Goal: Task Accomplishment & Management: Use online tool/utility

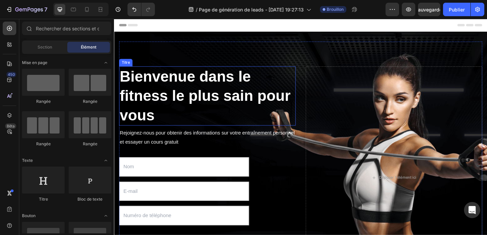
click at [171, 124] on p "Bienvenue dans le fitness le plus sain pour vous" at bounding box center [215, 102] width 191 height 63
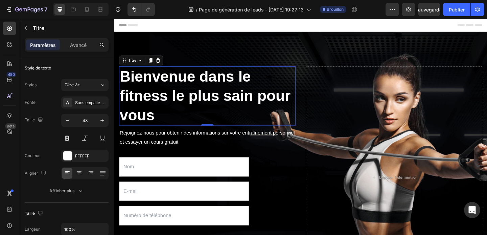
click at [171, 125] on p "Bienvenue dans le fitness le plus sain pour vous" at bounding box center [215, 102] width 191 height 63
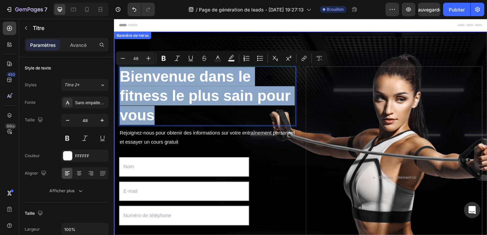
drag, startPoint x: 171, startPoint y: 125, endPoint x: 119, endPoint y: 81, distance: 68.4
click at [118, 81] on div "Bienvenue dans le fitness le plus sain pour vous Titre 0 Rejoignez-nous pour ob…" at bounding box center [316, 192] width 405 height 318
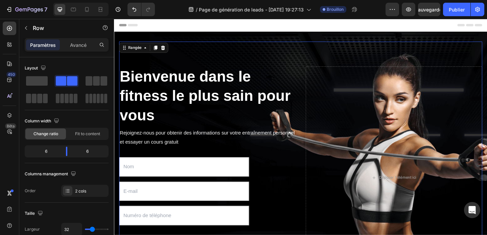
click at [407, 57] on div "Bienvenue dans le fitness le plus sain pour vous Titre Rejoignez-nous pour obte…" at bounding box center [316, 192] width 395 height 297
click at [30, 83] on span at bounding box center [37, 80] width 22 height 9
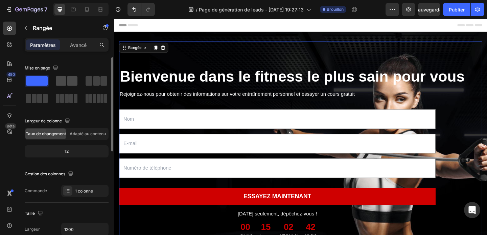
click at [63, 80] on span at bounding box center [61, 80] width 10 height 9
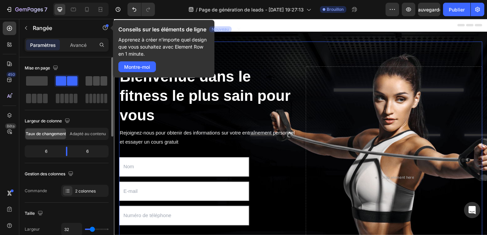
click at [93, 80] on span at bounding box center [96, 80] width 7 height 9
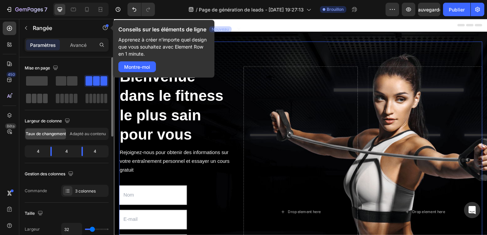
click at [40, 96] on span at bounding box center [39, 98] width 5 height 9
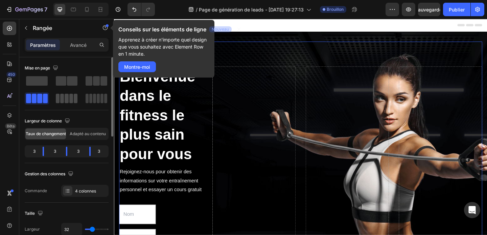
click at [70, 97] on span at bounding box center [71, 98] width 4 height 9
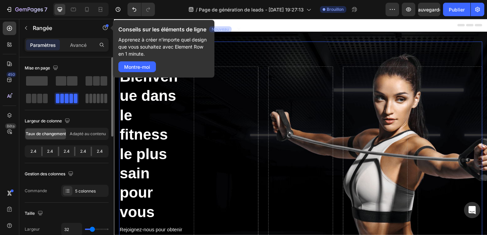
click at [99, 98] on span at bounding box center [98, 98] width 3 height 9
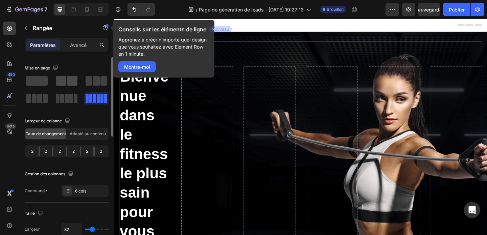
click at [59, 81] on span at bounding box center [61, 80] width 10 height 9
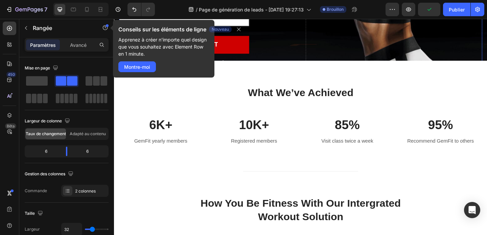
scroll to position [227, 0]
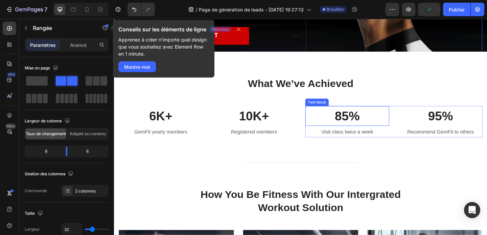
click at [338, 86] on p "What We’ve Achieved" at bounding box center [317, 89] width 394 height 15
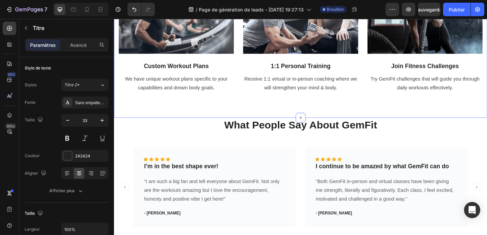
scroll to position [0, 0]
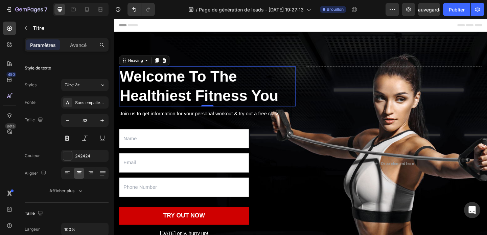
click at [203, 100] on p "Welcome To The Healthiest Fitness You" at bounding box center [215, 92] width 191 height 42
click at [296, 100] on p "Welcome To The Healthiest Fitness You" at bounding box center [215, 92] width 191 height 42
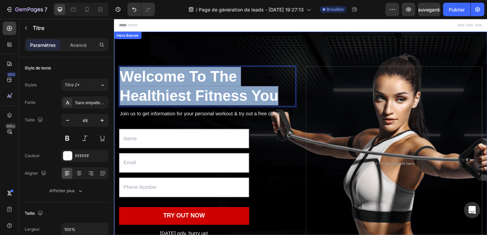
drag, startPoint x: 296, startPoint y: 101, endPoint x: 118, endPoint y: 70, distance: 180.8
click at [118, 70] on div "Welcome To The Healthiest Fitness You Heading 0 Join us to get information for …" at bounding box center [316, 177] width 405 height 288
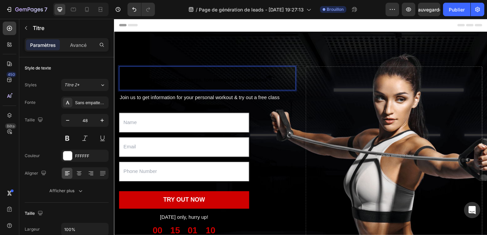
click at [167, 85] on span "3 mois pour transformer ton corps, ton énergie et ta confiance" at bounding box center [200, 85] width 160 height 6
click at [165, 86] on span "3 mois pour transformer ton corps, ton énergie et ta confiance" at bounding box center [200, 85] width 160 height 6
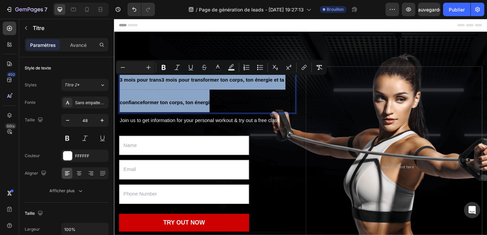
drag, startPoint x: 218, startPoint y: 110, endPoint x: 209, endPoint y: 87, distance: 24.7
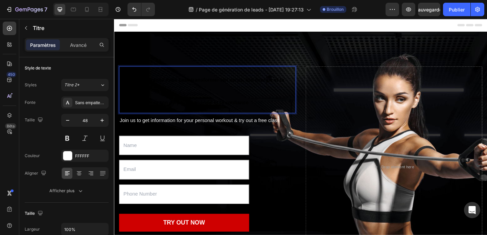
click at [273, 108] on p "3 mois pour trans3 mois pour transformer ton corps, ton énergie et ta confiance…" at bounding box center [215, 96] width 191 height 50
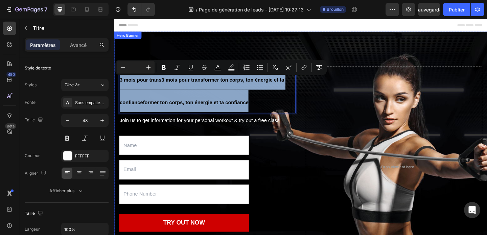
drag, startPoint x: 300, startPoint y: 114, endPoint x: 116, endPoint y: 72, distance: 189.0
click at [116, 72] on div "3 mois pour trans3 mois pour transformer ton corps, ton énergie et ta confiance…" at bounding box center [316, 180] width 405 height 295
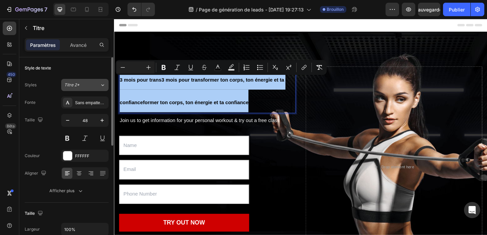
click at [86, 86] on div "Titre 2*" at bounding box center [77, 85] width 27 height 6
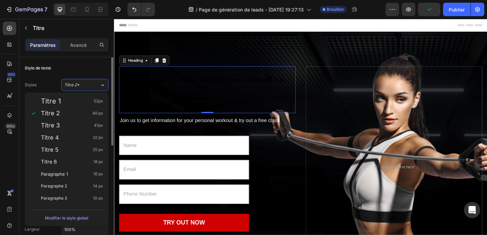
click at [71, 64] on div "Style de texte" at bounding box center [67, 68] width 84 height 11
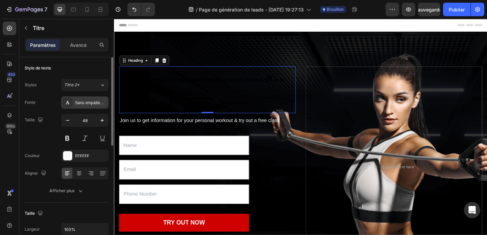
click at [92, 104] on font "Sans empattement" at bounding box center [92, 103] width 34 height 5
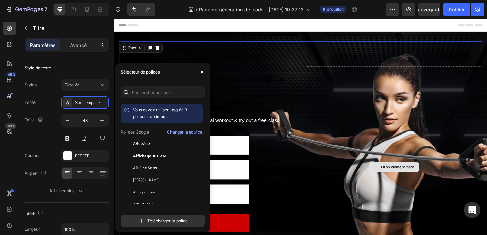
click at [435, 152] on div "Drop element here" at bounding box center [418, 180] width 192 height 219
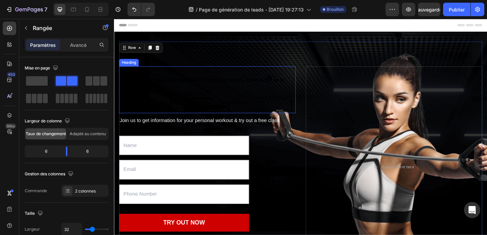
click at [175, 113] on p "⁠⁠⁠⁠⁠⁠⁠ 3 mois pour trans3 mois pour transformer ton corps, ton énergie et ta c…" at bounding box center [215, 96] width 191 height 50
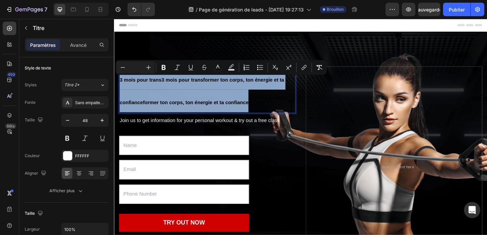
drag, startPoint x: 299, startPoint y: 117, endPoint x: 122, endPoint y: 75, distance: 181.9
click at [122, 75] on p "3 mois pour trans3 mois pour transformer ton corps, ton énergie et ta confiance…" at bounding box center [215, 96] width 191 height 50
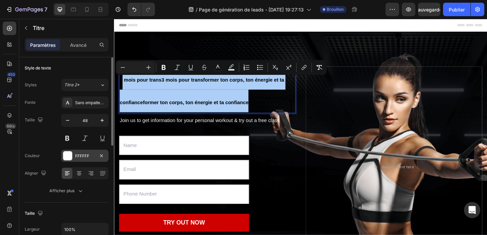
click at [69, 158] on div at bounding box center [67, 156] width 9 height 9
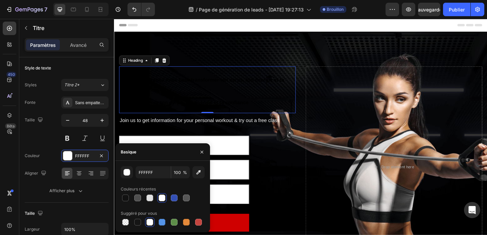
click at [162, 199] on div at bounding box center [161, 198] width 7 height 7
click at [69, 155] on div at bounding box center [67, 156] width 9 height 9
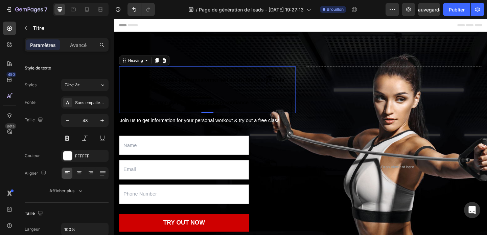
click at [263, 60] on div "⁠⁠⁠⁠⁠⁠⁠ 3 mois pour trans3 mois pour transformer ton corps, ton énergie et ta c…" at bounding box center [316, 180] width 395 height 273
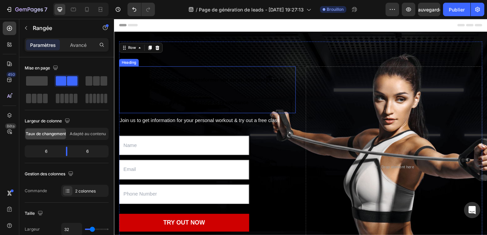
click at [261, 88] on span "3 mois pour trans3 mois pour transformer ton corps, ton énergie et ta confiance…" at bounding box center [209, 97] width 179 height 30
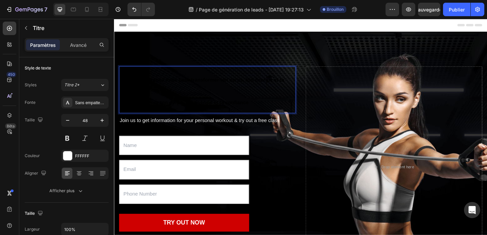
click at [271, 98] on p "3 mois pour trans3 mois pour transformer ton corps, ton énergie et ta confiance…" at bounding box center [215, 96] width 191 height 50
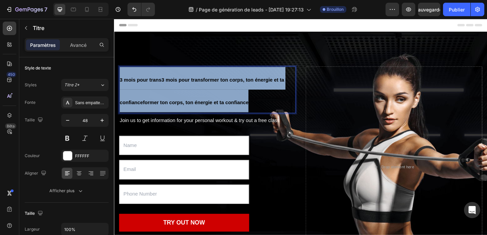
click at [271, 98] on p "3 mois pour trans3 mois pour transformer ton corps, ton énergie et ta confiance…" at bounding box center [215, 96] width 191 height 50
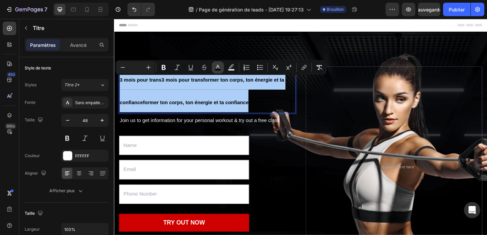
click at [220, 68] on icon "Editor contextual toolbar" at bounding box center [217, 67] width 7 height 7
type input "000000"
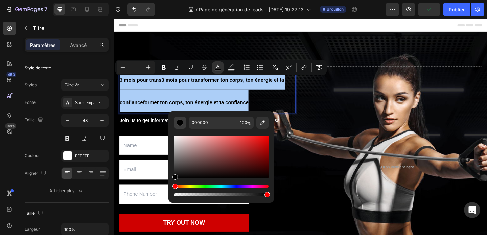
click at [181, 127] on button "Editor contextual toolbar" at bounding box center [180, 123] width 12 height 12
click at [174, 195] on div "Barre d'outils contextuelle de l'éditeur" at bounding box center [221, 195] width 95 height 3
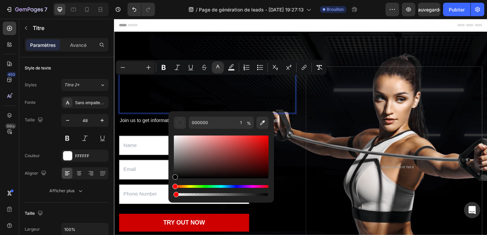
click at [174, 195] on div "Barre d'outils contextuelle de l'éditeur" at bounding box center [175, 194] width 5 height 5
drag, startPoint x: 174, startPoint y: 194, endPoint x: 170, endPoint y: 192, distance: 4.7
click at [170, 192] on div "000000 1 %" at bounding box center [220, 154] width 105 height 86
type input "0"
type input "FFFFFF"
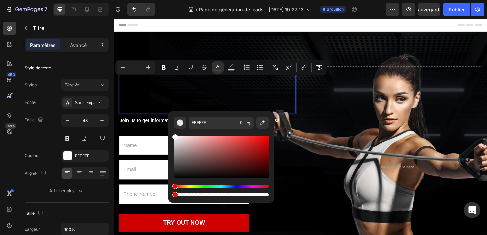
drag, startPoint x: 289, startPoint y: 195, endPoint x: 180, endPoint y: 112, distance: 136.9
type input "97"
click at [266, 195] on div "Barre d'outils contextuelle de l'éditeur" at bounding box center [221, 195] width 95 height 3
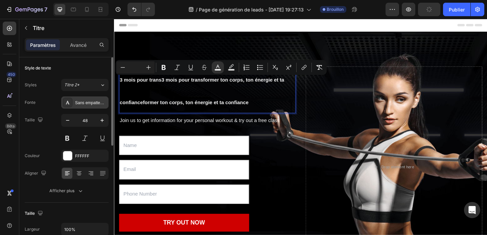
click at [83, 103] on font "Sans empattement" at bounding box center [92, 103] width 34 height 5
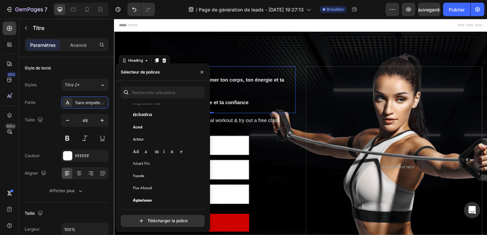
scroll to position [171, 0]
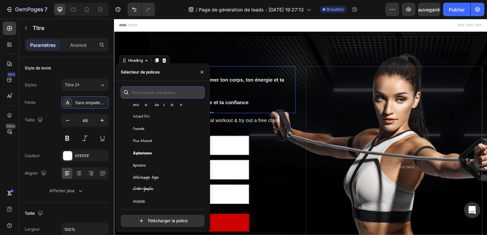
click at [153, 92] on input "text" at bounding box center [163, 92] width 84 height 12
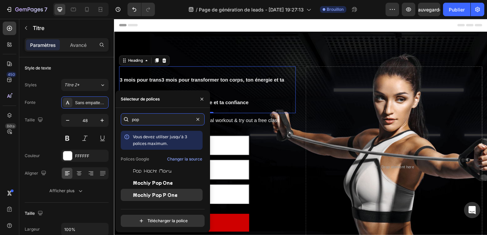
scroll to position [22, 0]
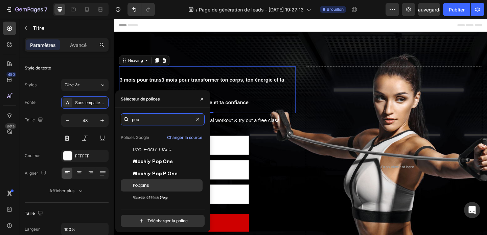
type input "pop"
click at [152, 181] on div "Poppins" at bounding box center [162, 186] width 82 height 12
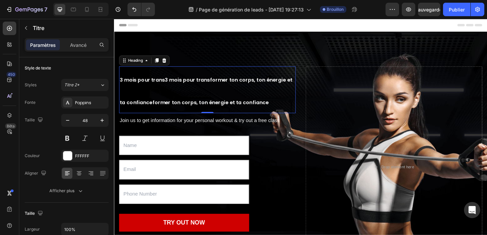
click at [262, 103] on h2 "3 mois pour trans3 mois pour transformer ton corps, ton énergie et ta confiance…" at bounding box center [215, 96] width 192 height 51
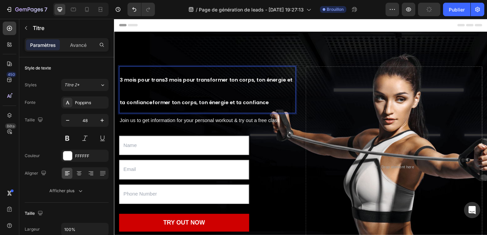
click at [269, 99] on p "3 mois pour trans3 mois pour transformer ton corps, ton énergie et ta confiance…" at bounding box center [215, 96] width 191 height 50
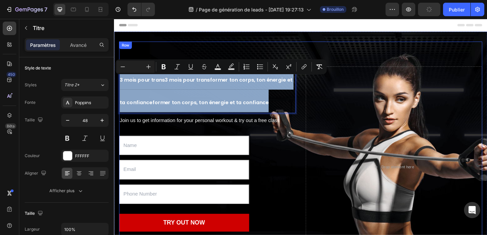
drag, startPoint x: 295, startPoint y: 107, endPoint x: 143, endPoint y: 65, distance: 157.9
click at [143, 65] on div "3 mois pour trans3 mois pour transformer ton corps, ton énergie et ta confiance…" at bounding box center [316, 180] width 395 height 273
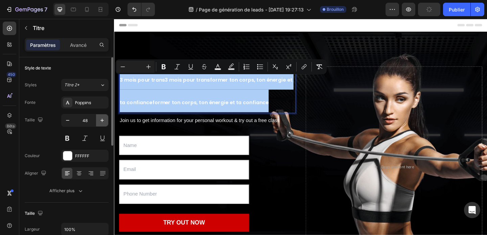
click at [103, 121] on icon "button" at bounding box center [102, 120] width 7 height 7
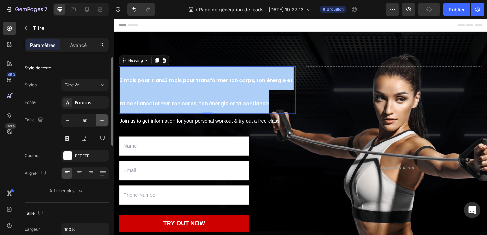
click at [103, 121] on icon "button" at bounding box center [102, 120] width 7 height 7
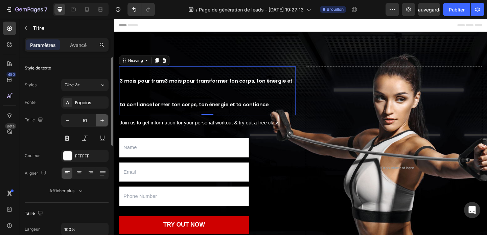
click at [103, 121] on icon "button" at bounding box center [102, 120] width 7 height 7
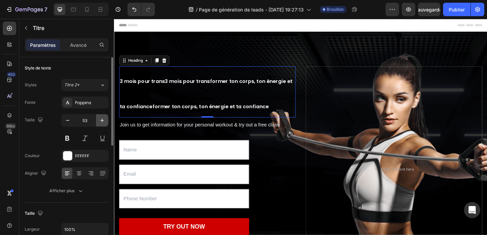
click at [103, 121] on icon "button" at bounding box center [102, 120] width 7 height 7
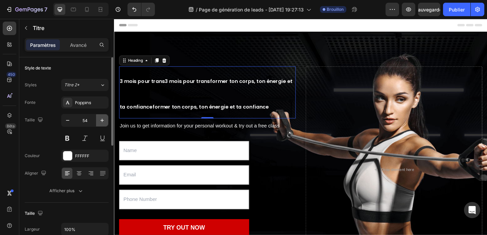
click at [103, 121] on icon "button" at bounding box center [102, 120] width 7 height 7
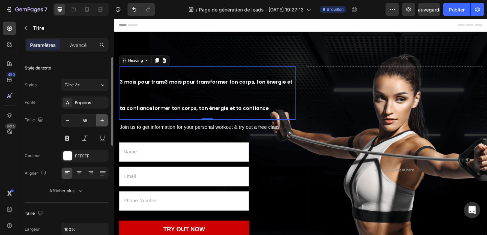
click at [103, 121] on icon "button" at bounding box center [102, 120] width 7 height 7
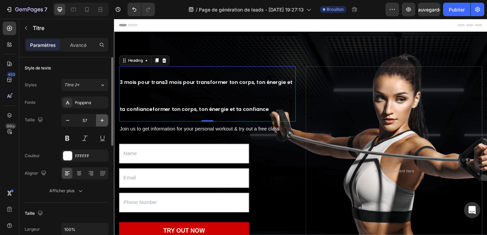
click at [103, 121] on icon "button" at bounding box center [102, 120] width 7 height 7
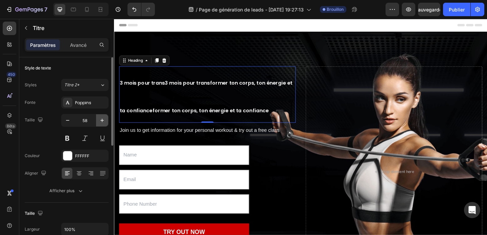
click at [103, 121] on icon "button" at bounding box center [102, 120] width 7 height 7
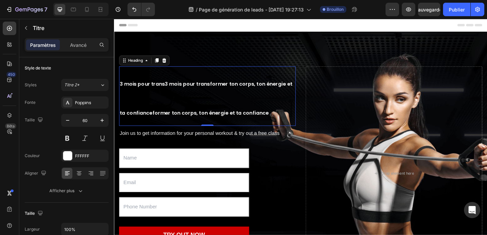
click at [183, 105] on p "3 mois pour trans3 mois pour transformer ton corps, ton énergie et ta confiance…" at bounding box center [215, 103] width 191 height 64
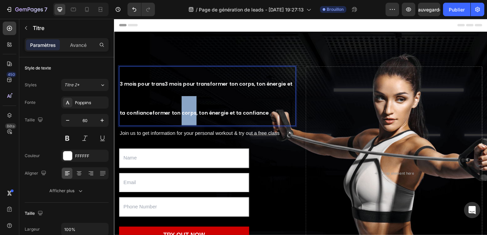
click at [182, 105] on p "3 mois pour trans3 mois pour transformer ton corps, ton énergie et ta confiance…" at bounding box center [215, 103] width 191 height 64
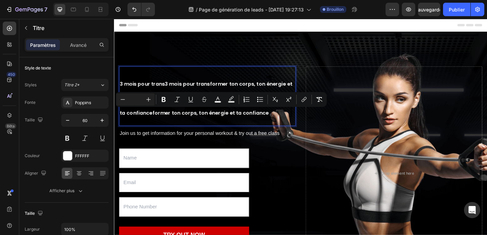
click at [254, 126] on p "3 mois pour trans3 mois pour transformer ton corps, ton énergie et ta confiance…" at bounding box center [215, 103] width 191 height 64
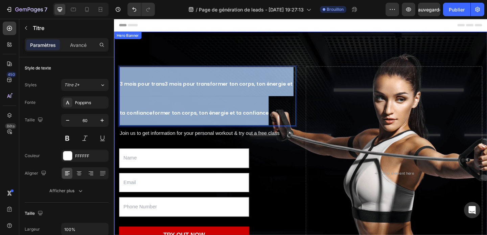
drag, startPoint x: 281, startPoint y: 124, endPoint x: 119, endPoint y: 88, distance: 166.3
click at [117, 88] on div "3 mois pour trans3 mois pour transformer ton corps, ton énergie et ta confiance…" at bounding box center [316, 187] width 405 height 309
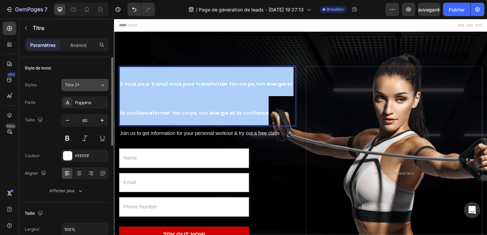
click at [91, 87] on div "Titre 2*" at bounding box center [77, 85] width 27 height 6
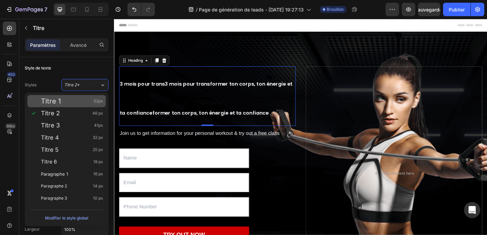
click at [74, 103] on div "Titre 1 52px" at bounding box center [72, 101] width 62 height 7
type input "52"
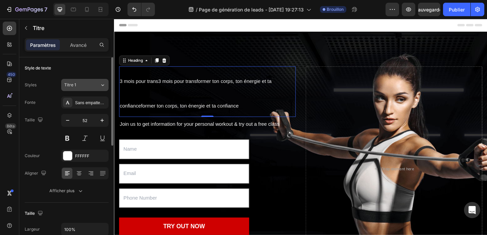
click at [76, 88] on button "Titre 1" at bounding box center [84, 85] width 47 height 12
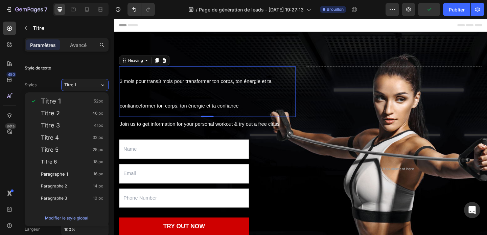
click at [78, 221] on font "Modifier le style global" at bounding box center [66, 218] width 43 height 5
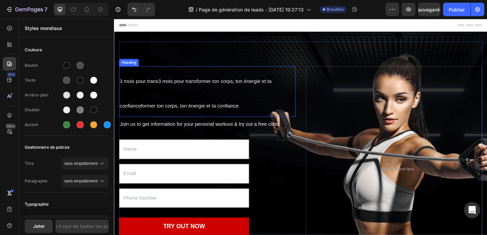
click at [210, 59] on div "⁠⁠⁠⁠⁠⁠⁠ 3 mois pour trans3 mois pour transformer ton corps, ton énergie et ta c…" at bounding box center [316, 183] width 395 height 278
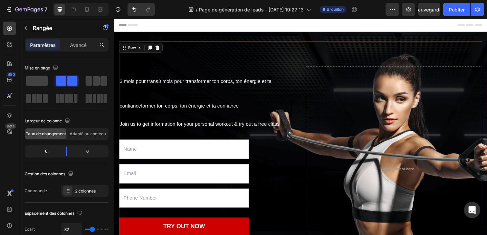
click at [239, 82] on p "⁠⁠⁠⁠⁠⁠⁠ 3 mois pour trans3 mois pour transformer ton corps, ton énergie et ta c…" at bounding box center [215, 98] width 191 height 54
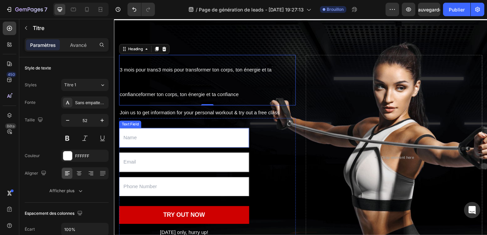
scroll to position [0, 0]
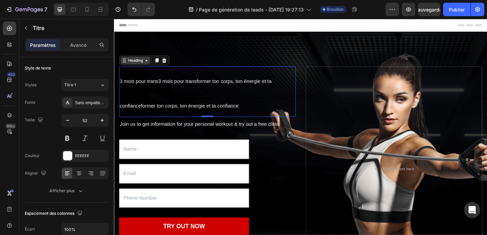
click at [141, 65] on div "Heading" at bounding box center [137, 64] width 19 height 6
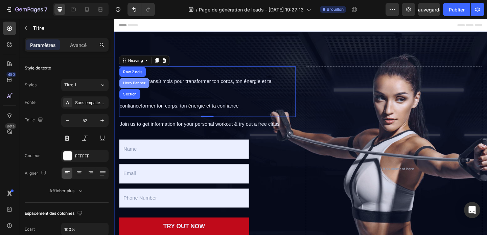
click at [138, 90] on div "Hero Banner" at bounding box center [135, 89] width 27 height 4
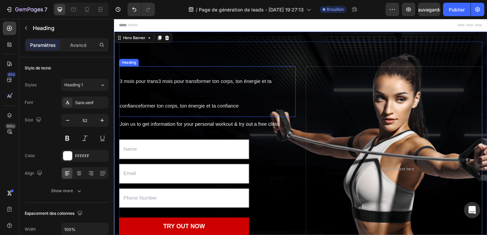
click at [130, 66] on div "Heading" at bounding box center [130, 67] width 19 height 6
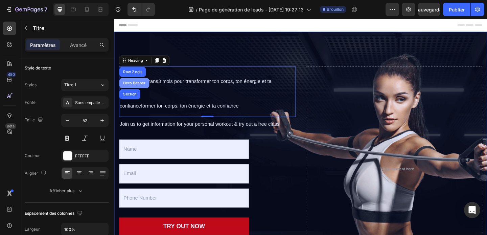
click at [135, 90] on div "Hero Banner" at bounding box center [135, 89] width 27 height 4
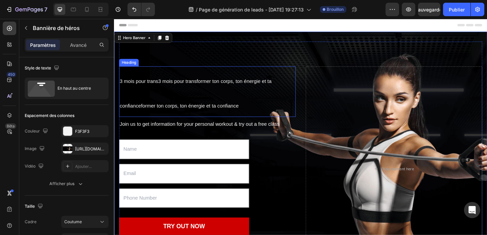
click at [133, 69] on div "Heading" at bounding box center [129, 67] width 21 height 8
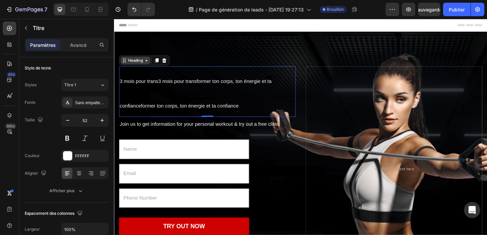
click at [149, 61] on icon at bounding box center [148, 63] width 5 height 5
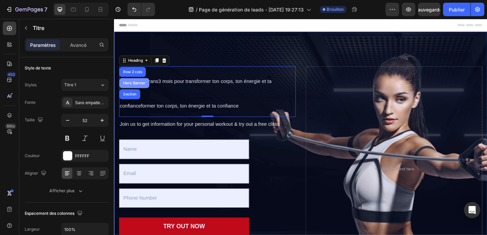
click at [140, 92] on div "Hero Banner" at bounding box center [136, 88] width 32 height 11
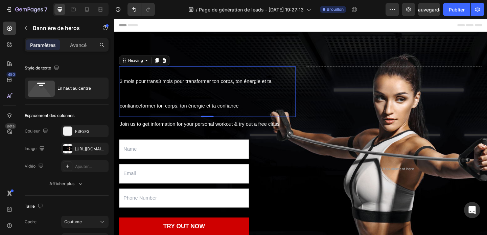
click at [140, 92] on p "⁠⁠⁠⁠⁠⁠⁠ 3 mois pour trans3 mois pour transformer ton corps, ton énergie et ta c…" at bounding box center [215, 98] width 191 height 54
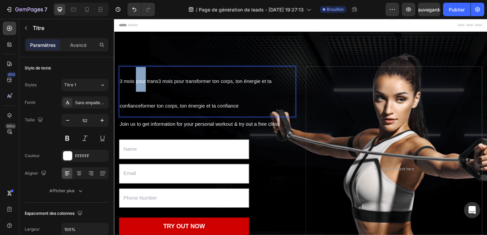
click at [140, 92] on p "3 mois pour trans3 mois pour transformer ton corps, ton énergie et ta confiance…" at bounding box center [215, 98] width 191 height 54
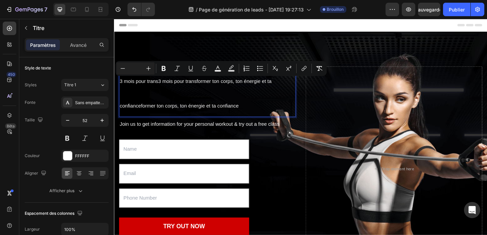
click at [251, 106] on p "3 mois pour trans3 mois pour transformer ton corps, ton énergie et ta confiance…" at bounding box center [215, 98] width 191 height 54
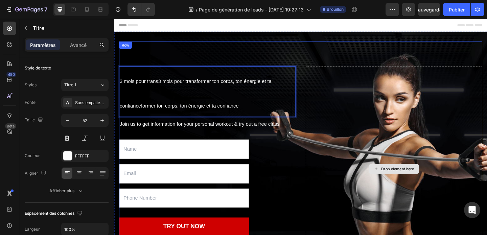
scroll to position [64, 0]
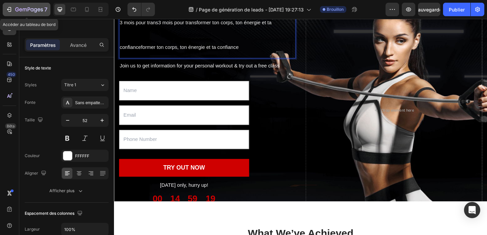
click at [20, 9] on icon "button" at bounding box center [29, 10] width 28 height 6
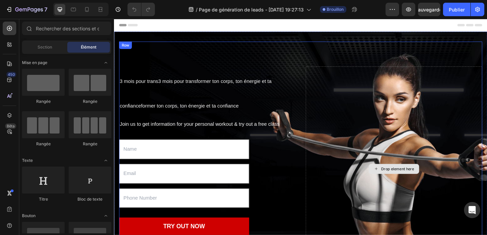
click at [423, 113] on div "Drop element here" at bounding box center [418, 183] width 192 height 224
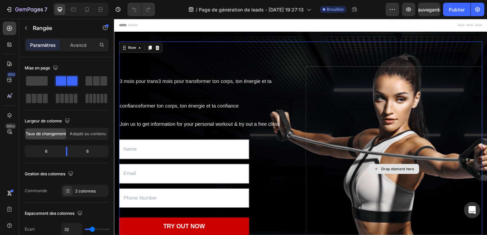
click at [422, 177] on div "Drop element here" at bounding box center [418, 182] width 55 height 11
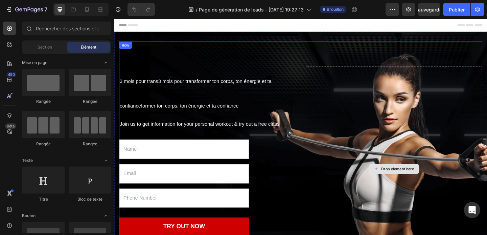
click at [421, 182] on div "Drop element here" at bounding box center [422, 182] width 36 height 5
click at [393, 66] on div "3 mois pour trans3 mois pour transformer ton corps, ton énergie et ta confiance…" at bounding box center [316, 183] width 395 height 278
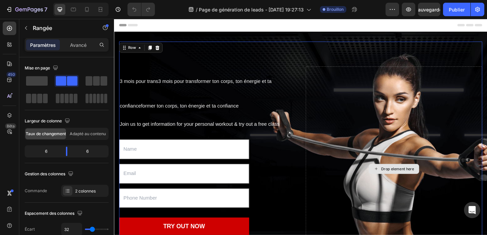
click at [400, 101] on div "Drop element here" at bounding box center [418, 183] width 192 height 224
click at [85, 7] on icon at bounding box center [86, 9] width 7 height 7
type input "0"
type input "100%"
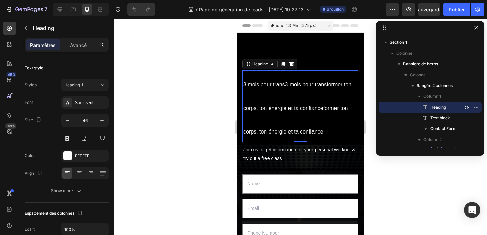
click at [326, 118] on h2 "3 mois pour trans3 mois pour transformer ton corps, ton énergie et ta confiance…" at bounding box center [300, 107] width 116 height 72
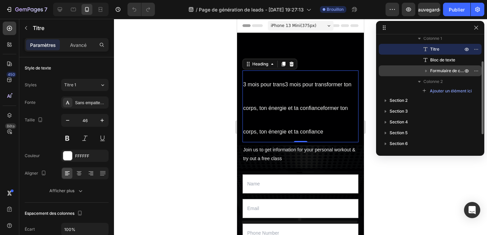
scroll to position [59, 0]
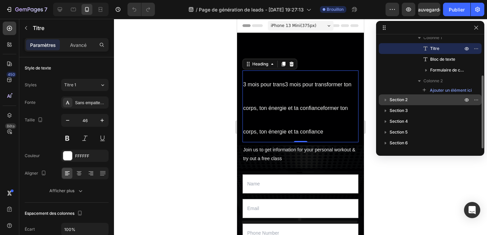
click at [420, 99] on p "Section 2" at bounding box center [426, 100] width 74 height 7
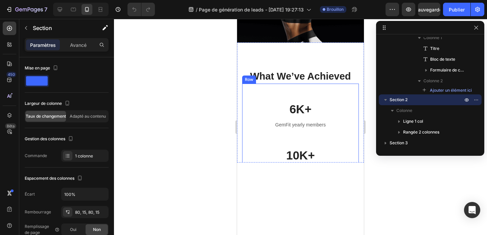
scroll to position [0, 0]
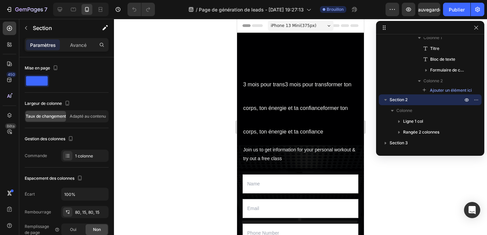
click at [333, 99] on h2 "3 mois pour trans3 mois pour transformer ton corps, ton énergie et ta confiance…" at bounding box center [300, 107] width 116 height 72
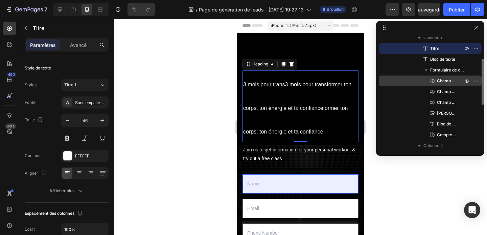
scroll to position [1, 0]
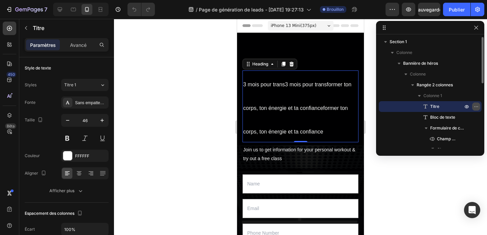
click at [477, 105] on icon "button" at bounding box center [475, 106] width 5 height 5
